Goal: Task Accomplishment & Management: Complete application form

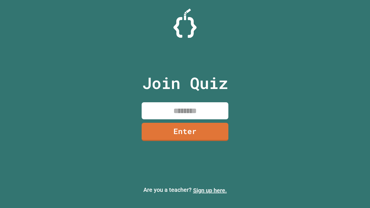
click at [210, 191] on link "Sign up here." at bounding box center [210, 190] width 34 height 7
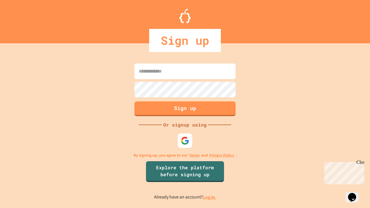
click at [210, 197] on link "Log in." at bounding box center [209, 197] width 13 height 6
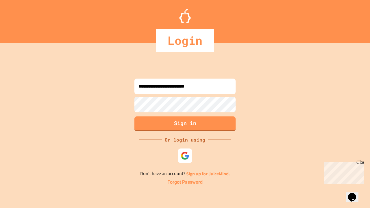
type input "**********"
